Goal: Information Seeking & Learning: Understand process/instructions

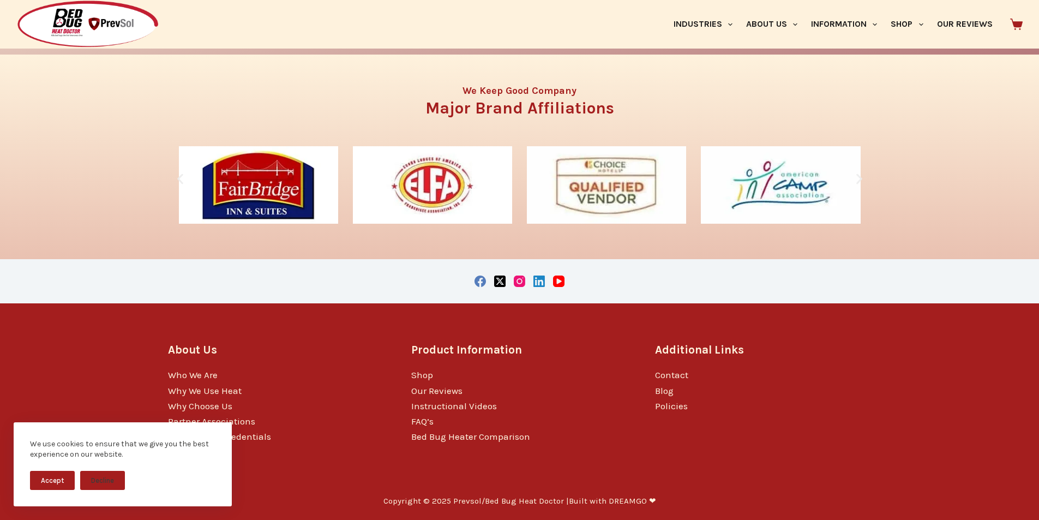
scroll to position [2280, 0]
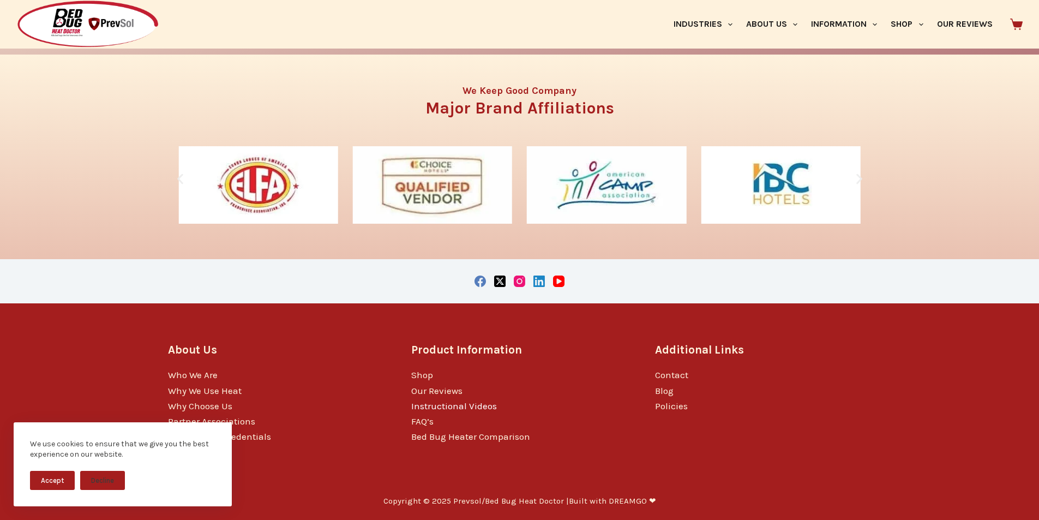
click at [419, 401] on link "Instructional Videos" at bounding box center [454, 405] width 86 height 11
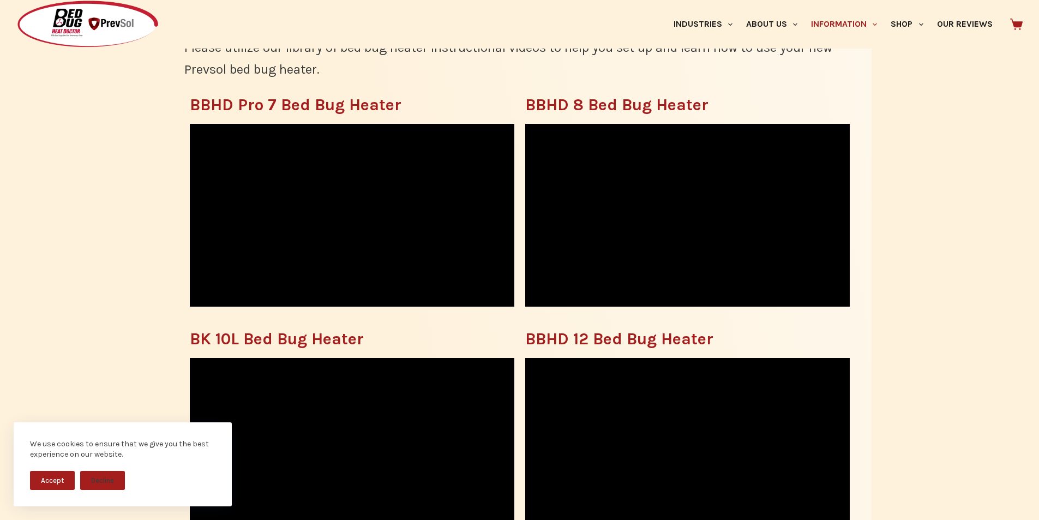
scroll to position [364, 0]
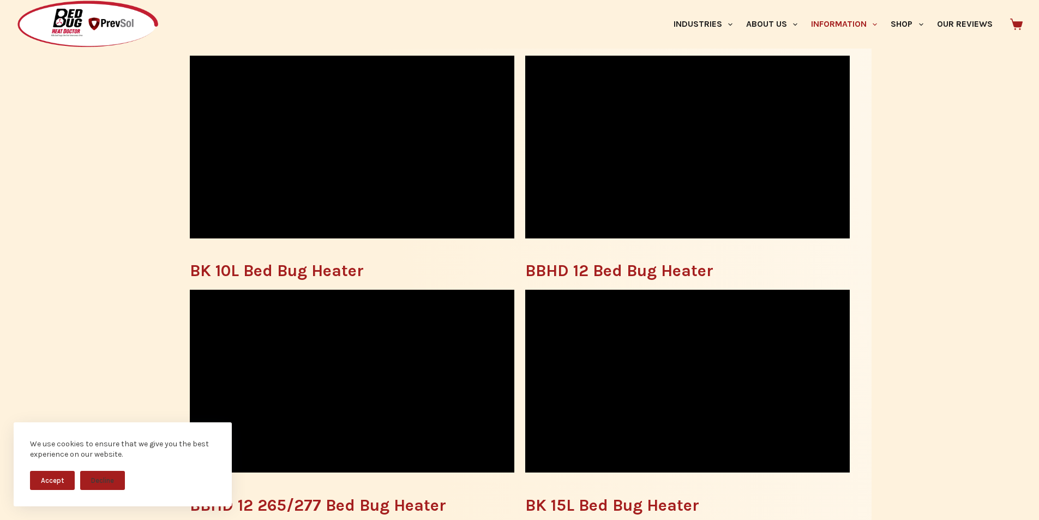
click at [199, 450] on div "We use cookies to ensure that we give you the best experience on our website." at bounding box center [122, 449] width 185 height 21
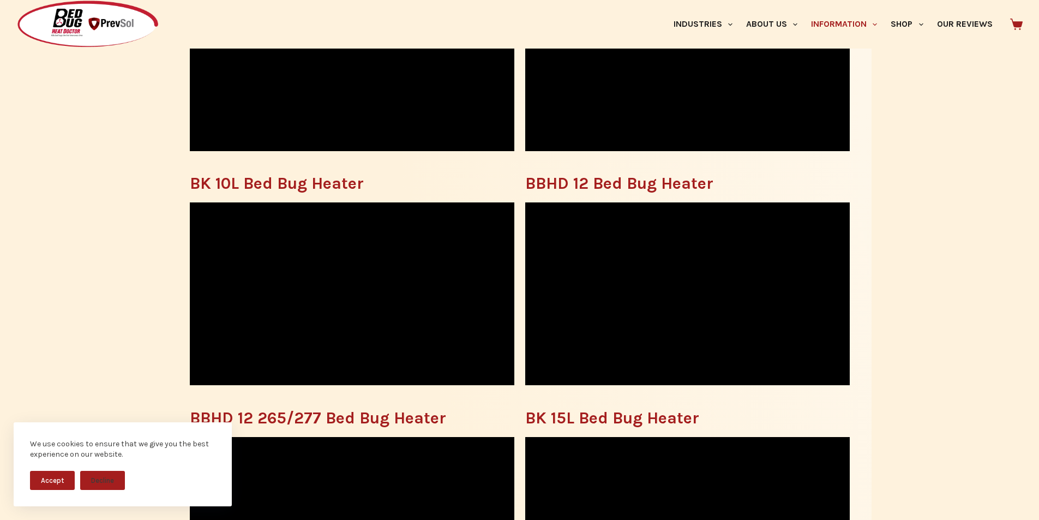
scroll to position [432, 0]
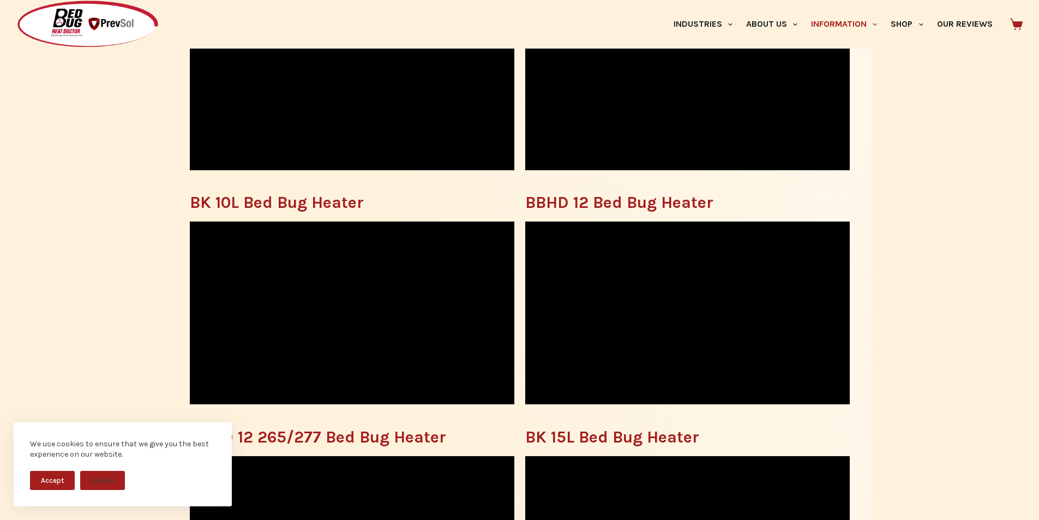
click at [207, 6] on div at bounding box center [214, 24] width 397 height 49
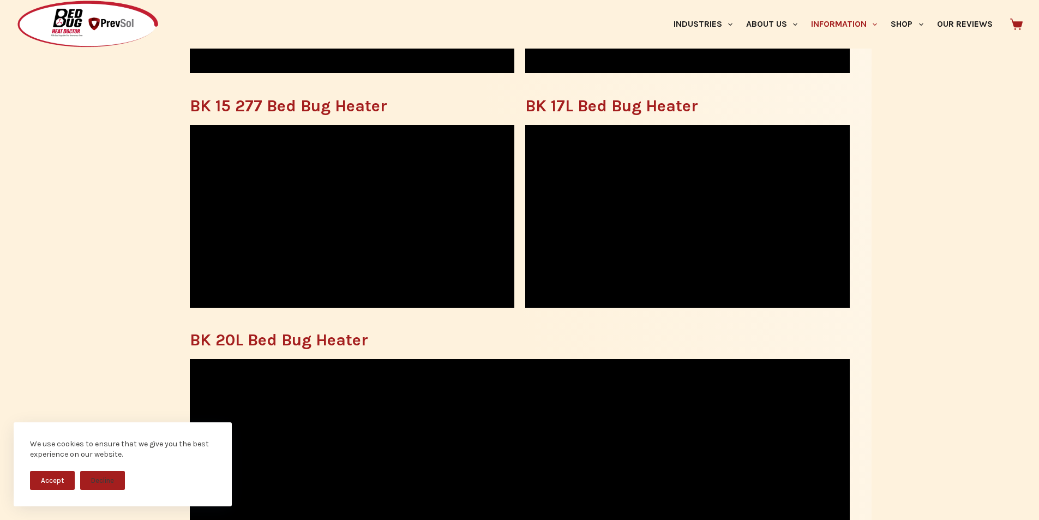
scroll to position [1000, 0]
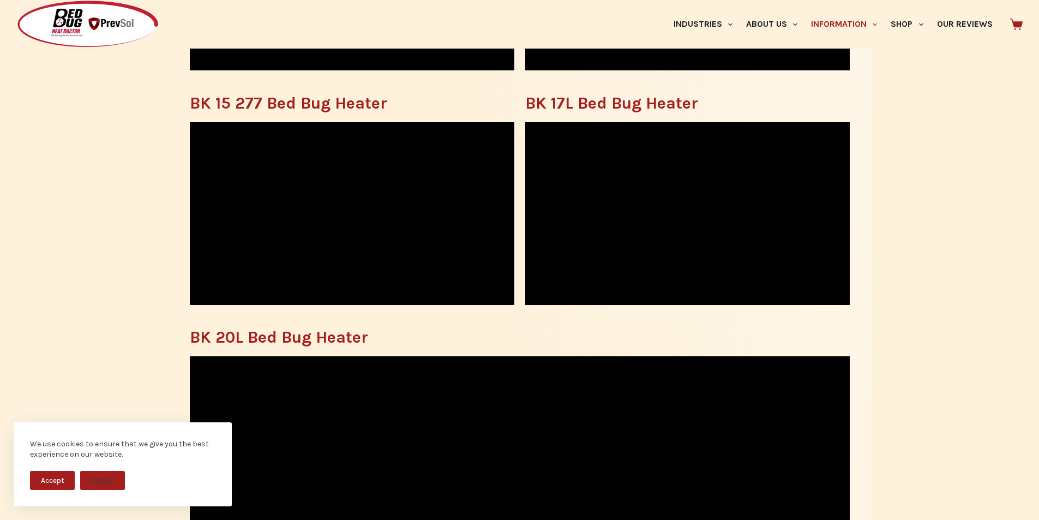
click at [544, 47] on div "Industries Hospitality Bed & Breakfasts Extended Stays Hotels Inns Lodge Motels…" at bounding box center [718, 24] width 610 height 49
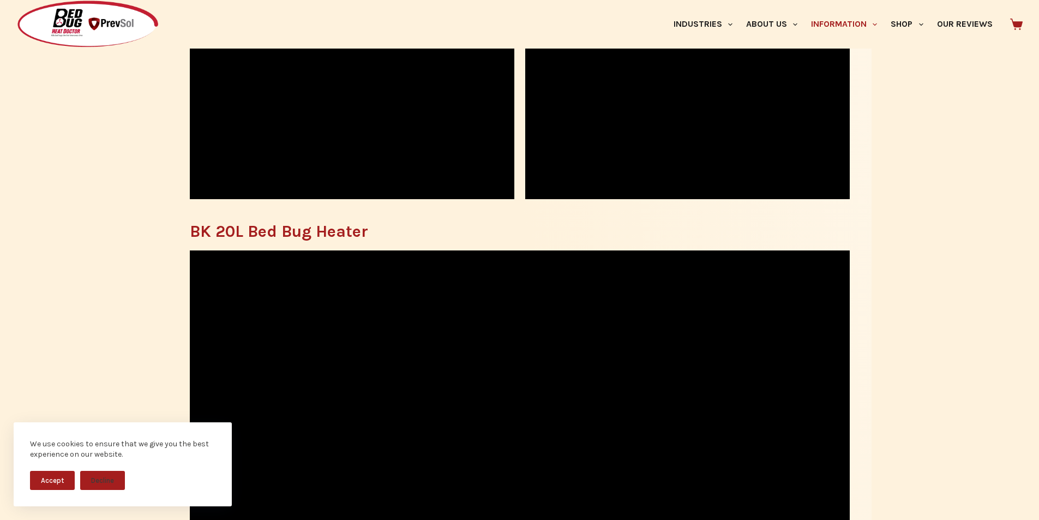
scroll to position [1114, 0]
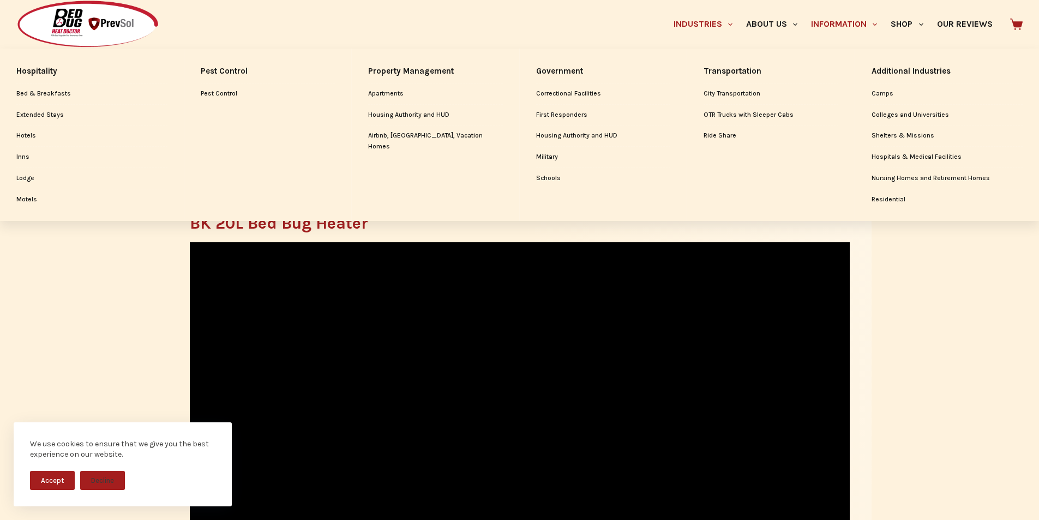
click at [667, 10] on link "Industries" at bounding box center [703, 24] width 73 height 49
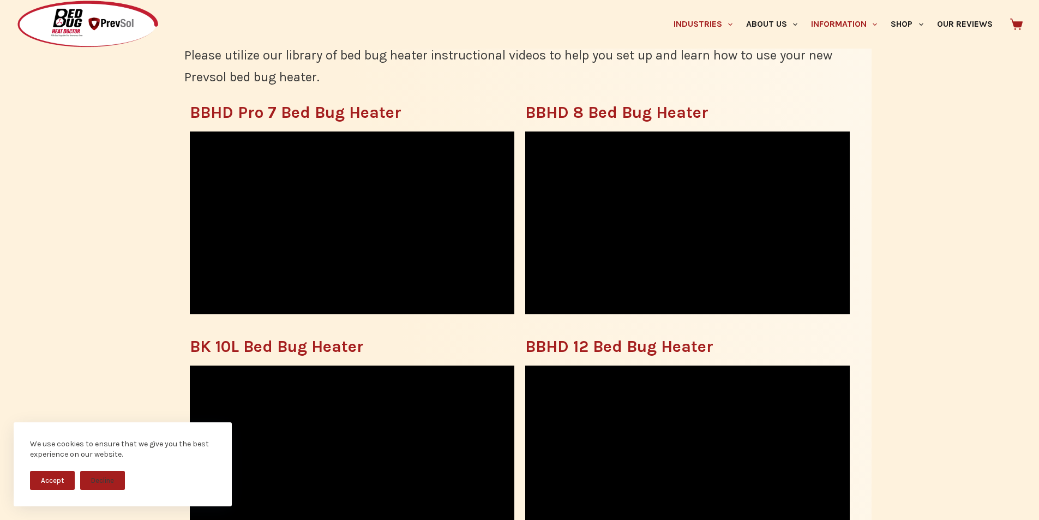
scroll to position [296, 0]
